Goal: Use online tool/utility

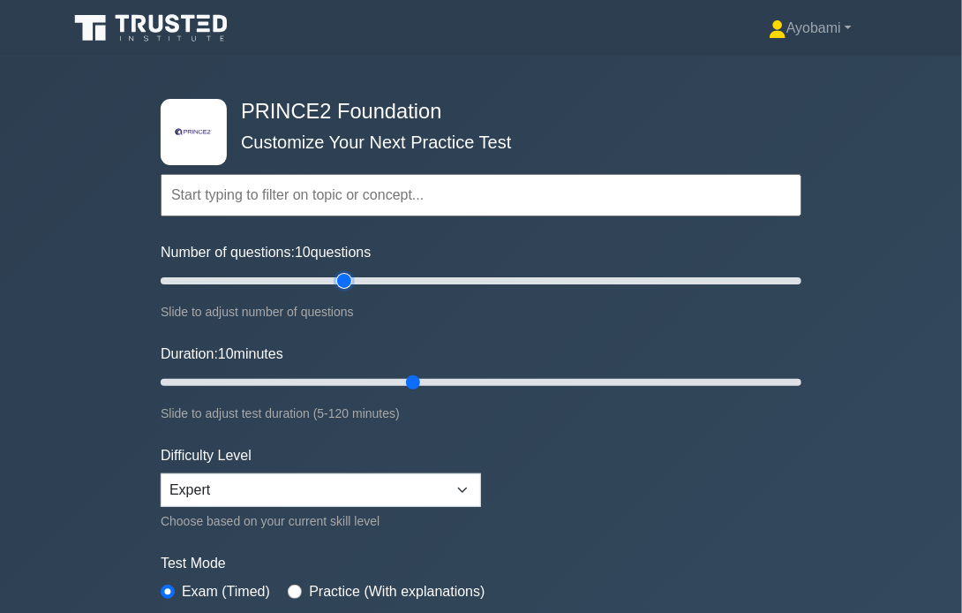
click at [346, 278] on input "Number of questions: 10 questions" at bounding box center [481, 280] width 641 height 21
click at [357, 278] on input "Number of questions: 65 questions" at bounding box center [481, 280] width 641 height 21
type input "60"
click at [343, 278] on input "Number of questions: 60 questions" at bounding box center [481, 280] width 641 height 21
click at [396, 382] on input "Duration: 45 minutes" at bounding box center [481, 382] width 641 height 21
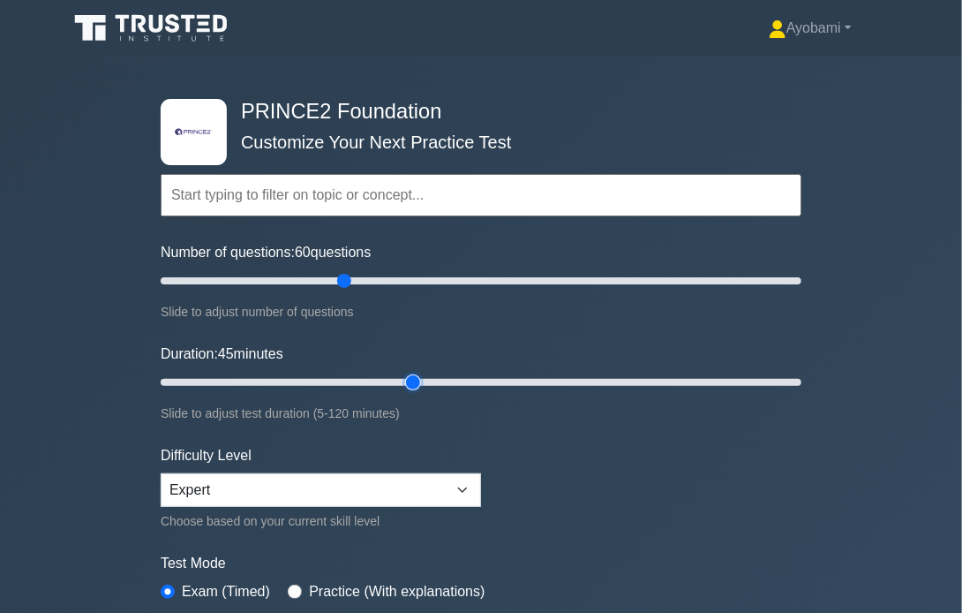
type input "50"
click at [401, 379] on input "Duration: 45 minutes" at bounding box center [481, 382] width 641 height 21
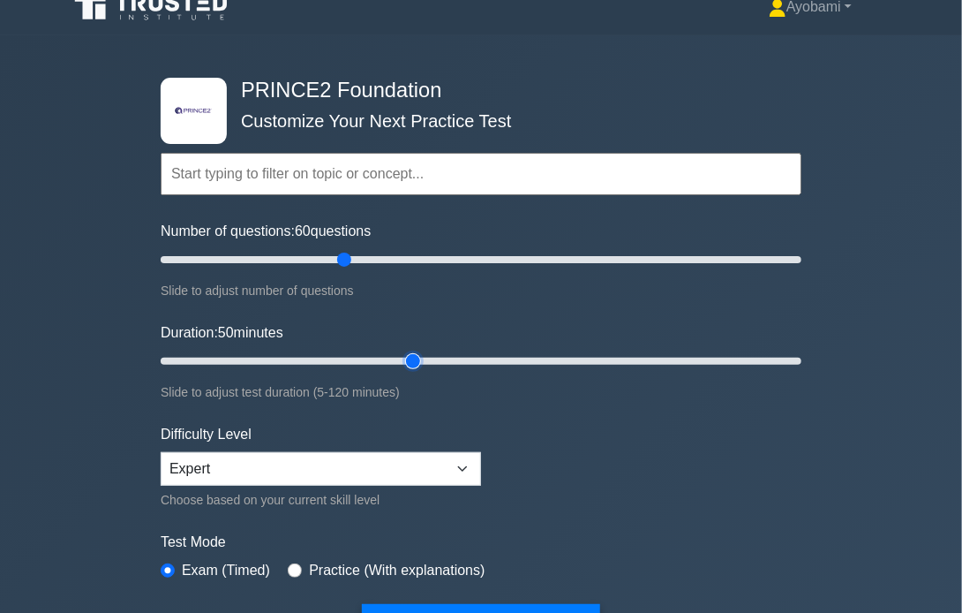
scroll to position [21, 0]
